Goal: Find contact information: Obtain details needed to contact an individual or organization

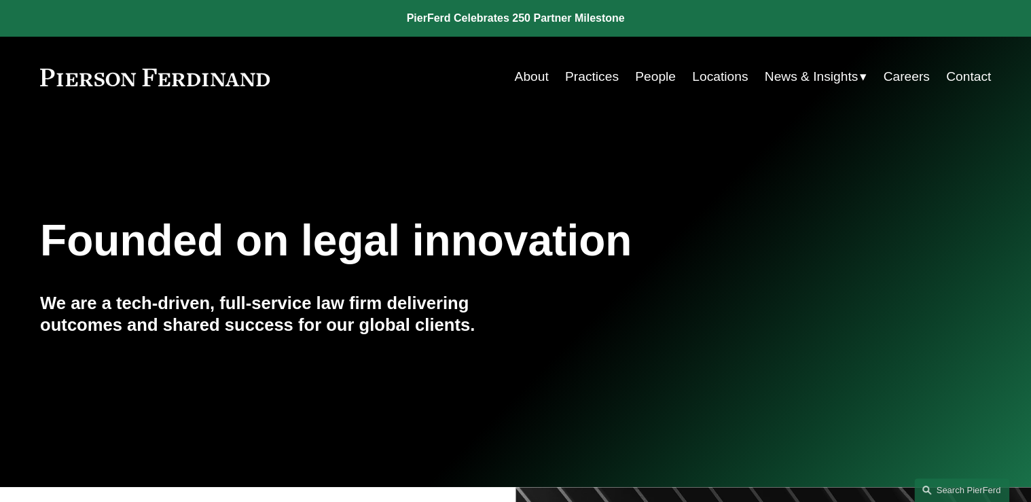
click at [956, 76] on link "Contact" at bounding box center [968, 77] width 45 height 26
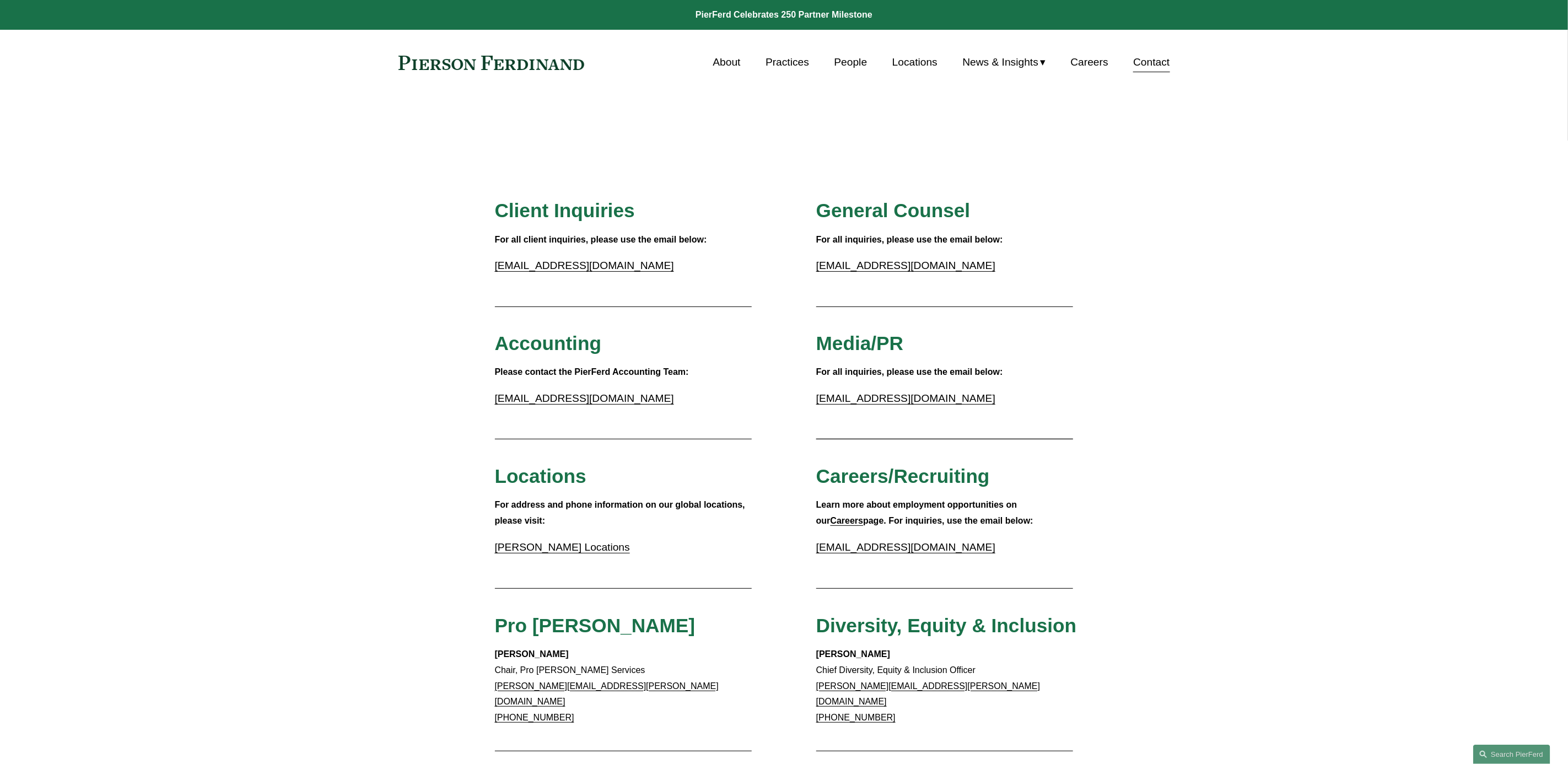
click at [498, 64] on link at bounding box center [491, 63] width 186 height 15
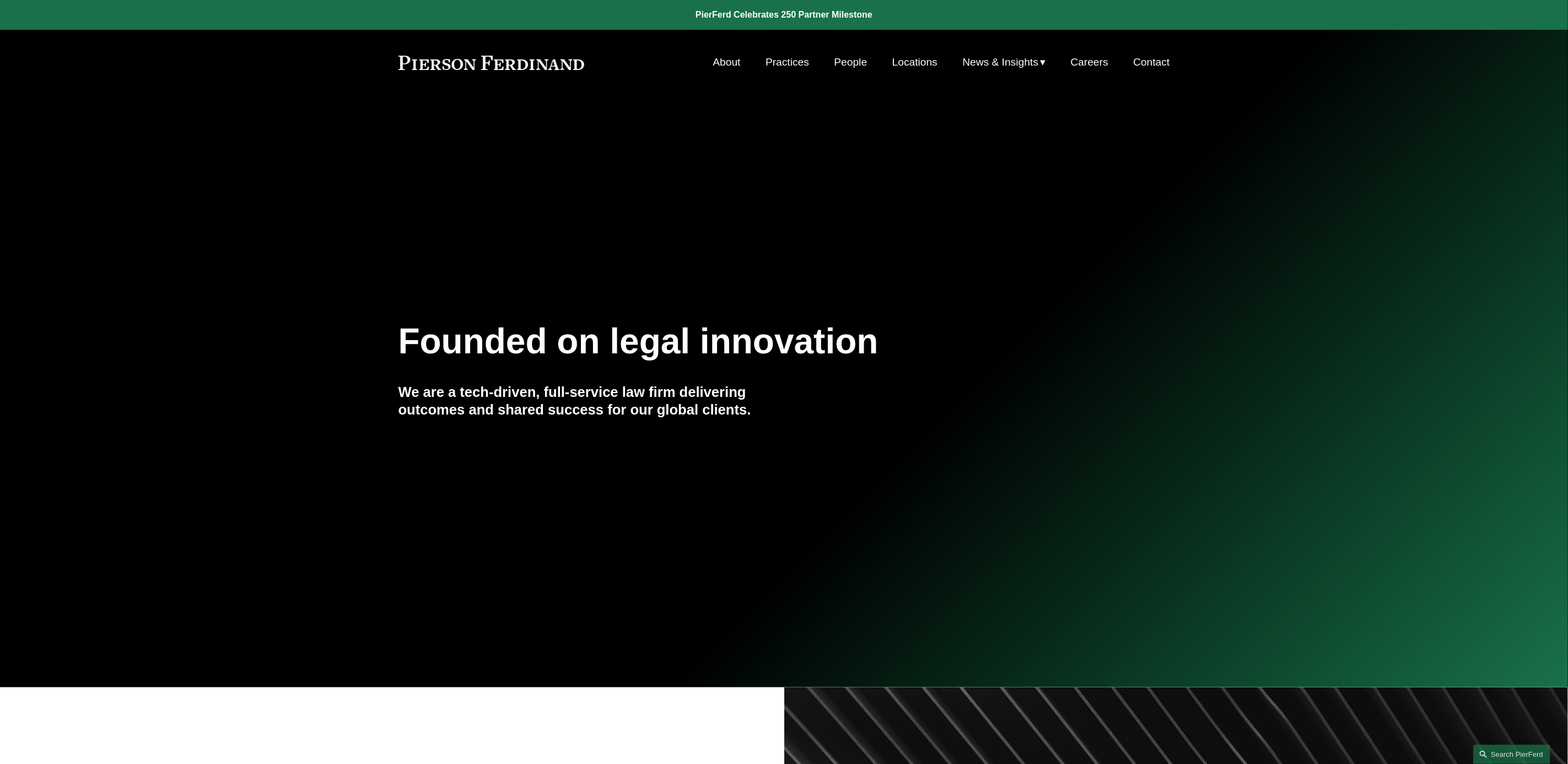
click at [205, 378] on div "Founded on legal innovation We are a tech-driven, full-service law firm deliver…" at bounding box center [784, 391] width 1568 height 149
click at [1151, 60] on link "Contact" at bounding box center [1151, 63] width 37 height 21
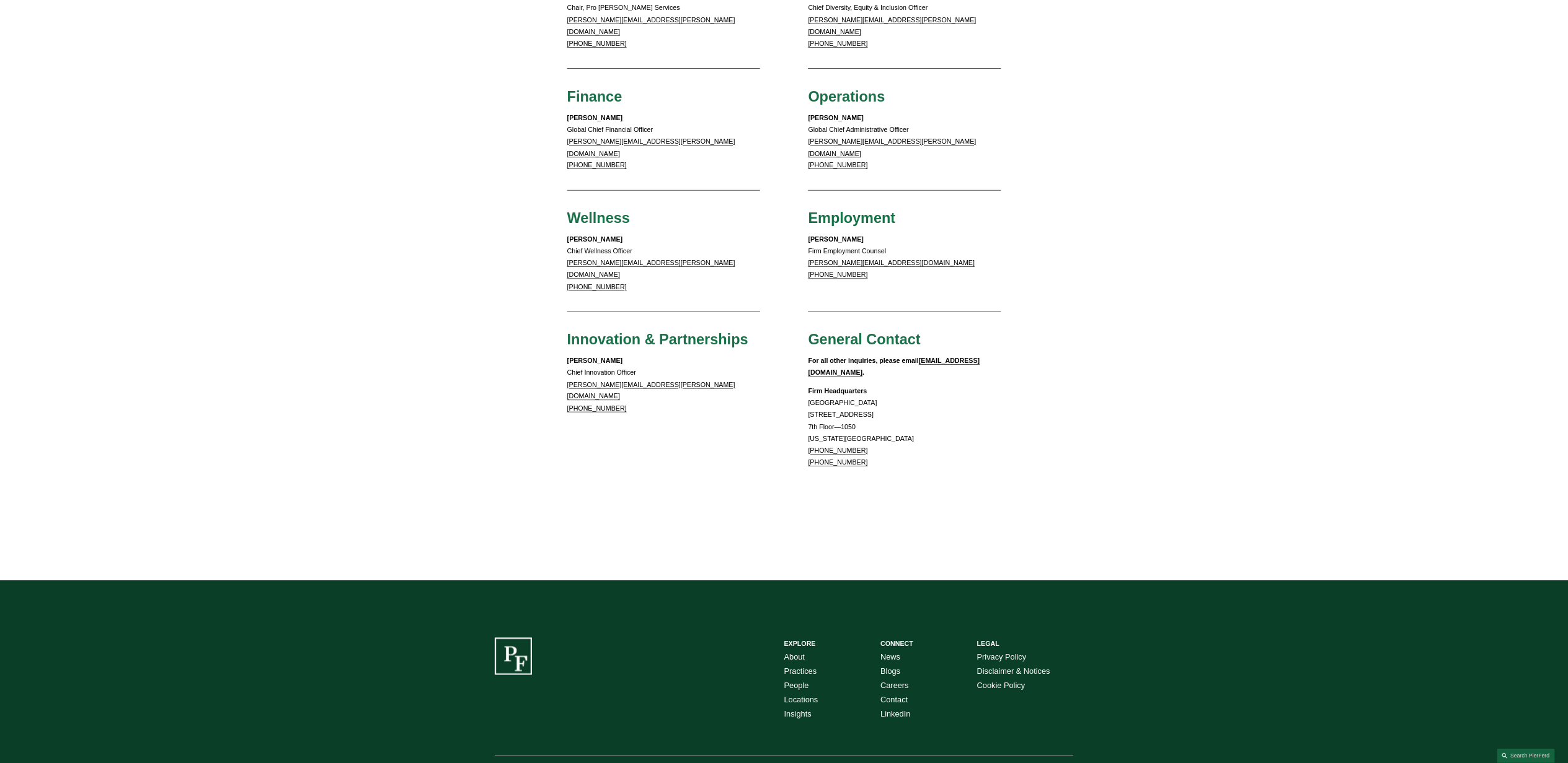
scroll to position [828, 0]
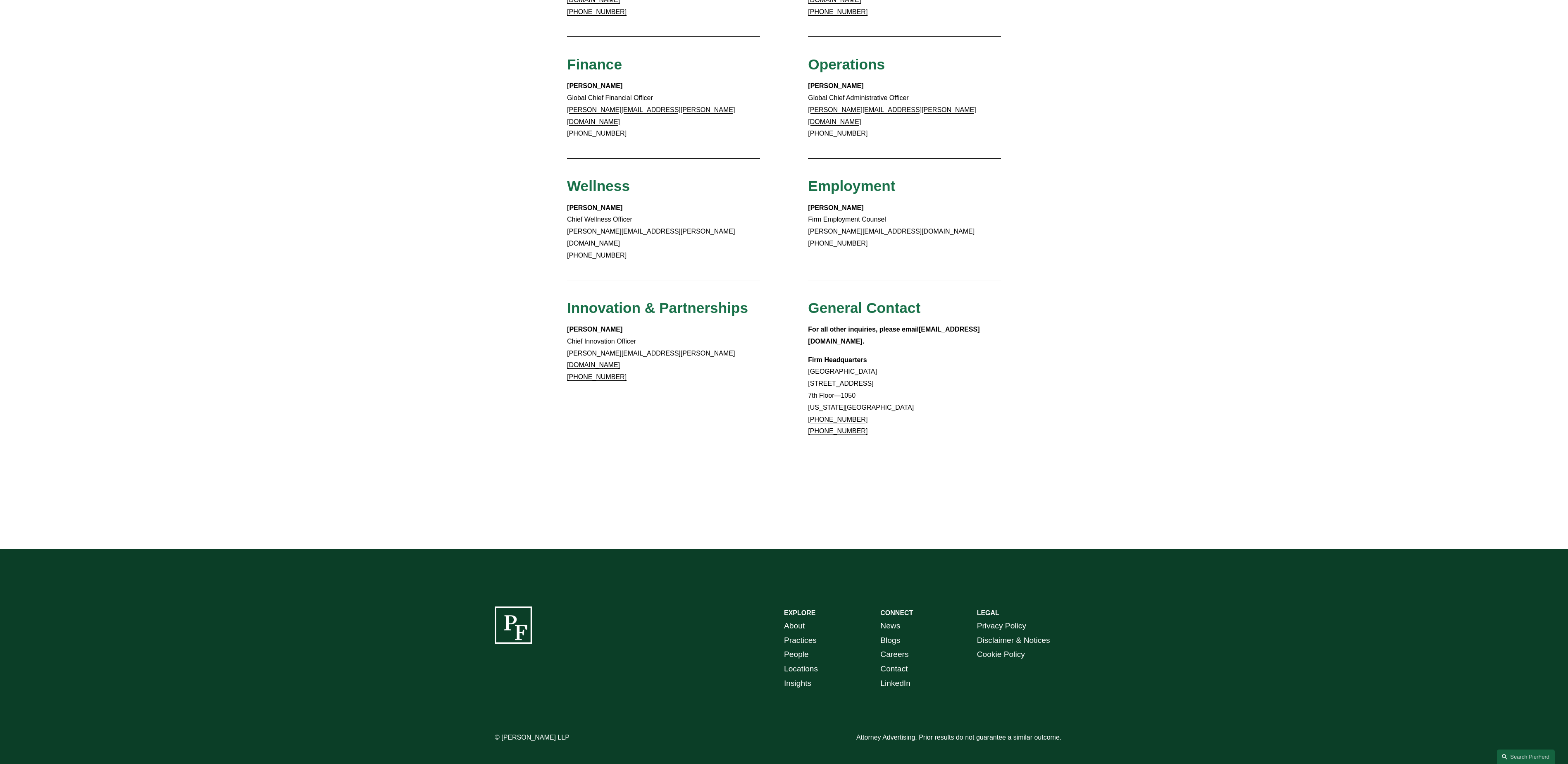
click at [1175, 295] on div "Client Inquiries For all client inquiries, please use the email below: [EMAIL_A…" at bounding box center [784, 33] width 1568 height 822
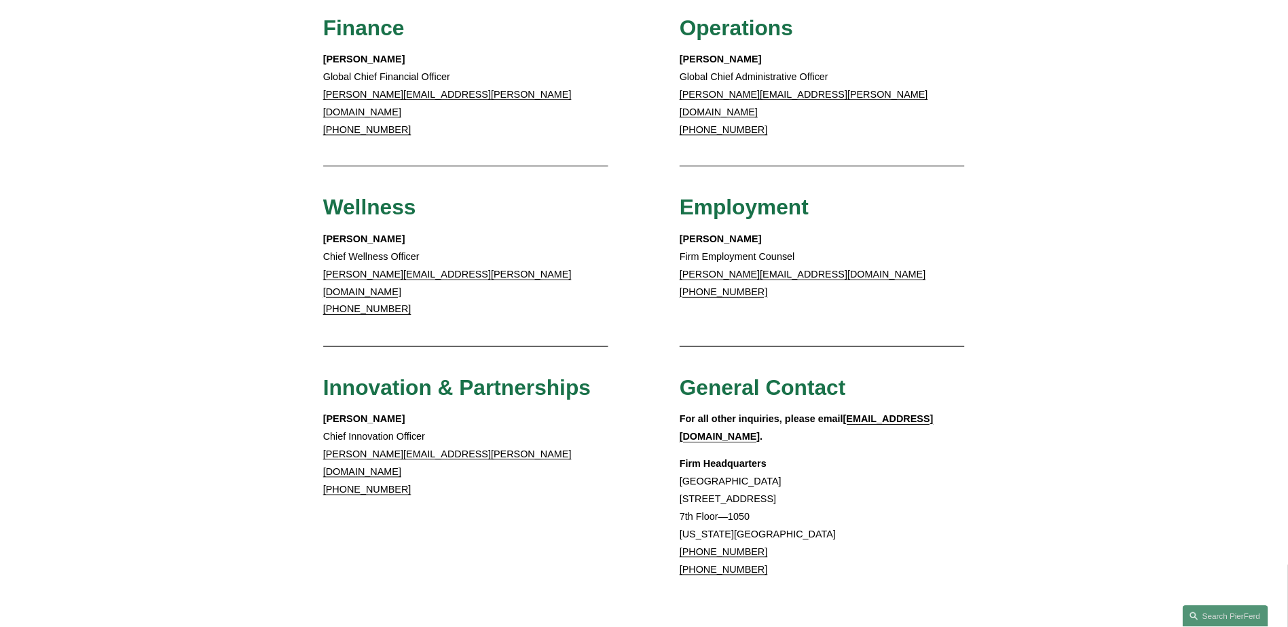
scroll to position [908, 0]
